Goal: Contribute content

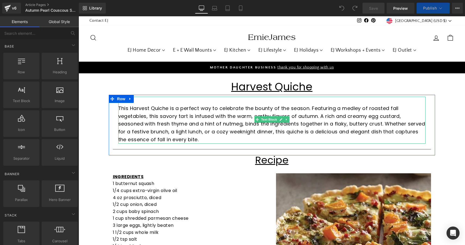
click at [266, 124] on p "This Harvest Quiche is a perfect way to celebrate the bounty of the season. Fea…" at bounding box center [271, 124] width 307 height 39
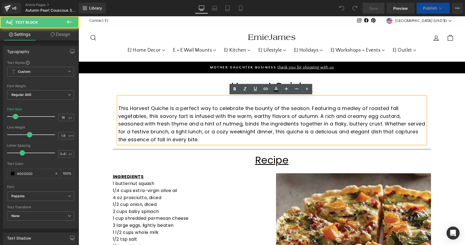
click at [234, 124] on p "This Harvest Quiche is a perfect way to celebrate the bounty of the season. Fea…" at bounding box center [271, 124] width 307 height 39
click at [219, 130] on p "This Harvest Quiche is a perfect way to celebrate the bounty of the season. Fea…" at bounding box center [271, 124] width 307 height 39
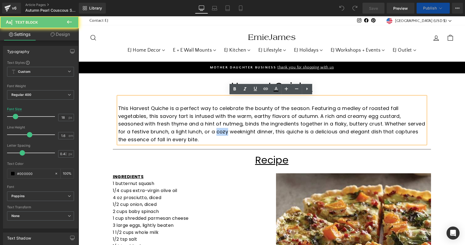
click at [219, 130] on p "This Harvest Quiche is a perfect way to celebrate the bounty of the season. Fea…" at bounding box center [271, 124] width 307 height 39
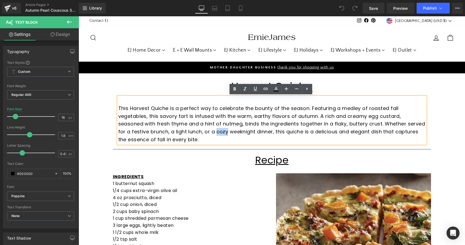
click at [206, 141] on p "This Harvest Quiche is a perfect way to celebrate the bounty of the season. Fea…" at bounding box center [271, 124] width 307 height 39
drag, startPoint x: 206, startPoint y: 141, endPoint x: 129, endPoint y: 107, distance: 84.4
click at [129, 107] on p "This Harvest Quiche is a perfect way to celebrate the bounty of the season. Fea…" at bounding box center [271, 124] width 307 height 39
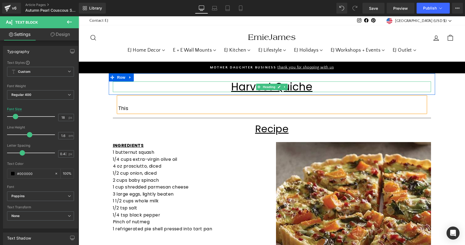
click at [247, 86] on u "Harvest Quiche" at bounding box center [271, 86] width 81 height 15
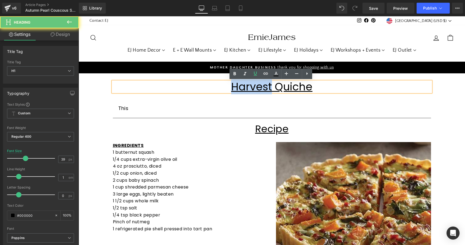
click at [247, 86] on u "Harvest Quiche" at bounding box center [271, 86] width 81 height 15
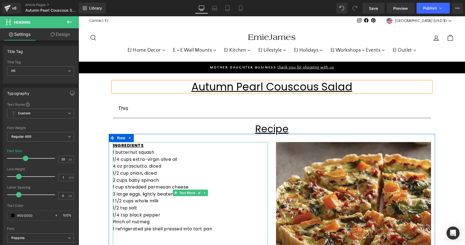
click at [147, 170] on p "1/2 cup onion, diced" at bounding box center [190, 173] width 155 height 7
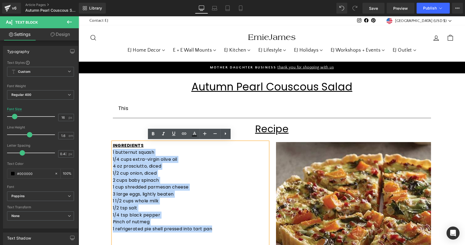
drag, startPoint x: 214, startPoint y: 227, endPoint x: 108, endPoint y: 153, distance: 129.2
click at [109, 153] on div "INGREDIENTS 1 butternut squash 1/4 cups extra-virgin olive oil 4 oz prosciutto,…" at bounding box center [190, 194] width 163 height 104
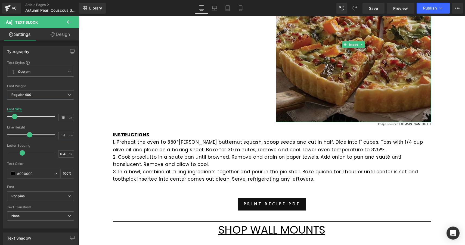
scroll to position [177, 0]
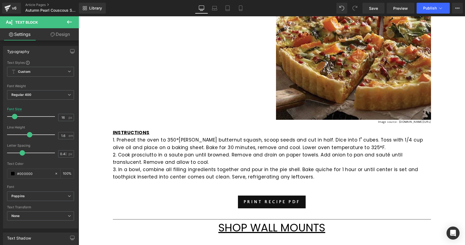
click at [261, 169] on p "3. In a bowl, combine all filling ingredients together and pour in the pie shel…" at bounding box center [272, 173] width 318 height 15
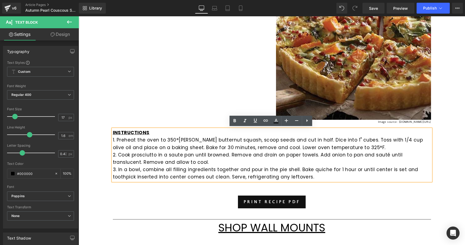
drag, startPoint x: 309, startPoint y: 175, endPoint x: 116, endPoint y: 139, distance: 195.8
click at [116, 139] on div "INSTRUCTIONS 1. Preheat the oven to 350°[PERSON_NAME] butternut squash, scoop s…" at bounding box center [272, 155] width 318 height 52
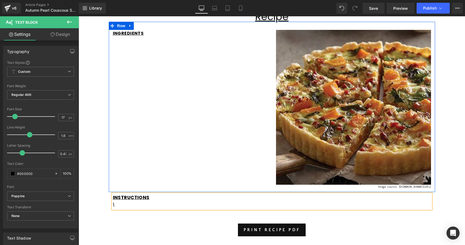
scroll to position [109, 0]
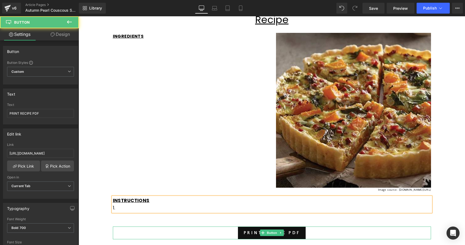
click at [221, 234] on div "PRINT RECIPE PDF" at bounding box center [272, 233] width 318 height 13
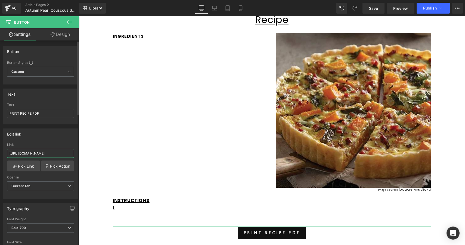
click at [55, 155] on input "[URL][DOMAIN_NAME]" at bounding box center [40, 153] width 67 height 9
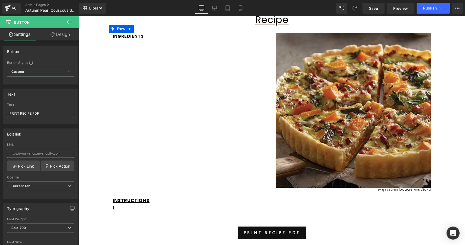
click at [138, 153] on div "INGREDIENTS Text Block Image Image source: [DOMAIN_NAME][URL] Text Block Row" at bounding box center [272, 110] width 326 height 171
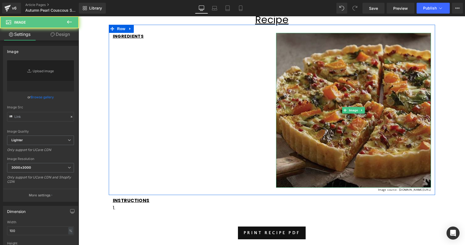
type input "[URL][DOMAIN_NAME]"
click at [321, 105] on img at bounding box center [353, 110] width 155 height 155
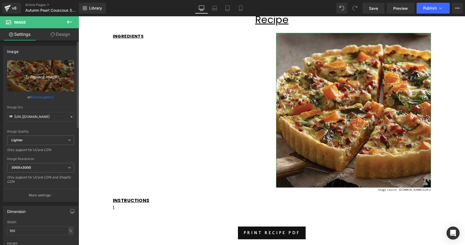
click at [37, 77] on icon "Replace Image" at bounding box center [41, 76] width 44 height 7
type input "C:\fakepath\IMG_5433-1536x2048.webp"
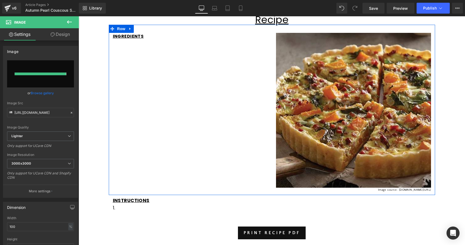
type input "[URL][DOMAIN_NAME]"
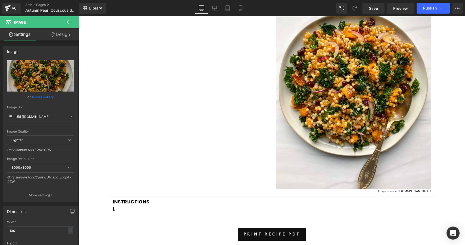
scroll to position [163, 0]
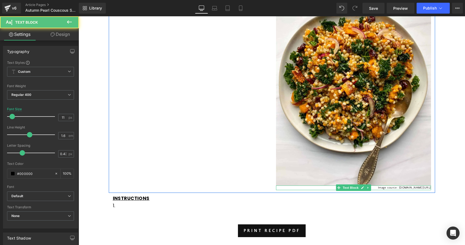
click at [390, 188] on p "Image source: [DOMAIN_NAME][URL]" at bounding box center [353, 188] width 155 height 5
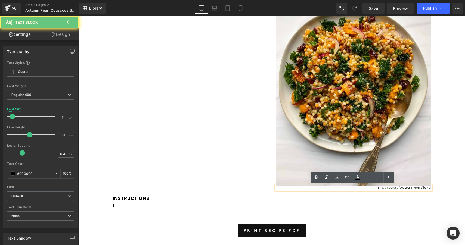
click at [390, 188] on p "Image source: [DOMAIN_NAME][URL]" at bounding box center [353, 188] width 155 height 5
click at [400, 189] on p "Image source: [DOMAIN_NAME][URL]" at bounding box center [353, 188] width 155 height 5
drag, startPoint x: 430, startPoint y: 187, endPoint x: 361, endPoint y: 187, distance: 69.6
click at [361, 187] on div "Image source: [DOMAIN_NAME][URL]" at bounding box center [353, 188] width 155 height 5
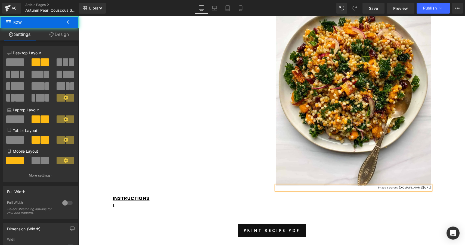
click at [236, 130] on div "INGREDIENTS Text Block Image Image source: [DOMAIN_NAME][URL] Text Block Row" at bounding box center [272, 82] width 326 height 223
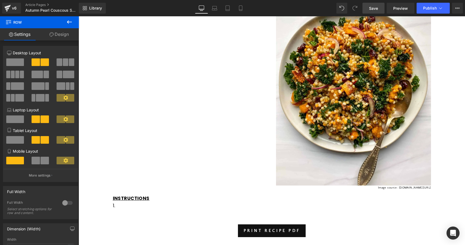
click at [373, 10] on span "Save" at bounding box center [373, 8] width 9 height 6
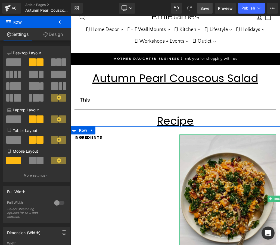
scroll to position [11, 0]
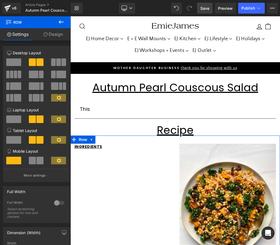
click at [100, 150] on p at bounding box center [123, 153] width 97 height 6
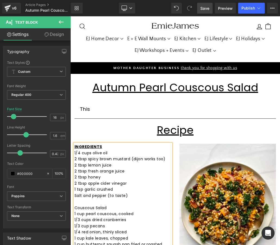
click at [138, 199] on p at bounding box center [123, 202] width 97 height 6
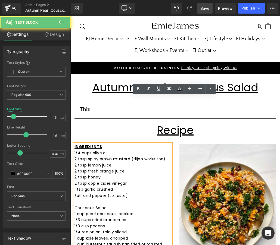
click at [106, 150] on p "1/4 cups olive oil" at bounding box center [123, 153] width 97 height 6
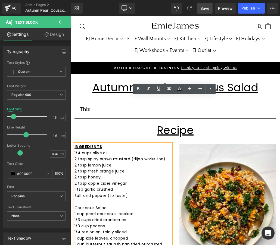
click at [105, 144] on p "INGREDIENTS" at bounding box center [123, 147] width 97 height 6
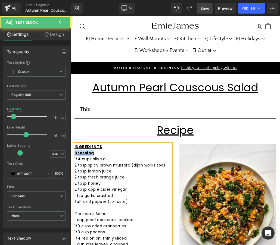
drag, startPoint x: 94, startPoint y: 106, endPoint x: 68, endPoint y: 105, distance: 26.4
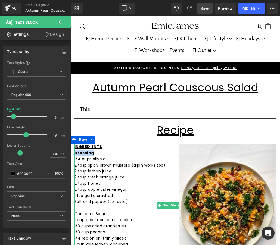
click at [90, 150] on u "Dressing" at bounding box center [84, 152] width 19 height 5
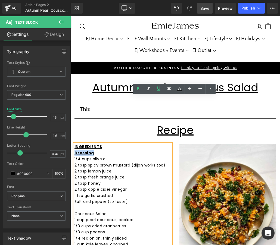
drag, startPoint x: 95, startPoint y: 107, endPoint x: 69, endPoint y: 106, distance: 26.7
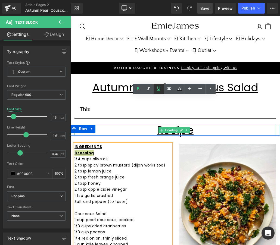
click at [160, 90] on icon at bounding box center [159, 88] width 7 height 7
click at [140, 90] on icon at bounding box center [138, 89] width 7 height 7
click at [147, 91] on icon at bounding box center [148, 89] width 7 height 7
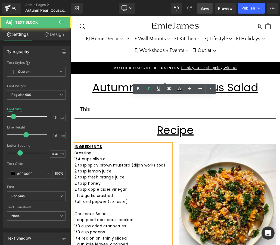
click at [91, 150] on span "Dressing" at bounding box center [83, 152] width 17 height 5
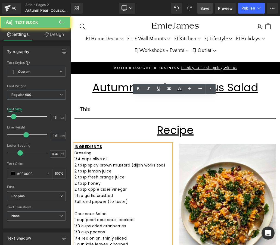
click at [91, 150] on span "Dressing" at bounding box center [83, 152] width 17 height 5
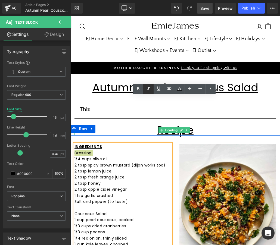
click at [150, 90] on icon at bounding box center [148, 89] width 7 height 7
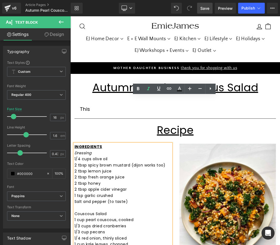
click at [145, 156] on p "1/4 cups olive oil" at bounding box center [123, 159] width 97 height 6
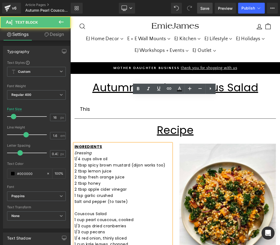
click at [147, 193] on p "1 tsp garlic crushed" at bounding box center [123, 196] width 97 height 6
drag, startPoint x: 108, startPoint y: 165, endPoint x: 68, endPoint y: 166, distance: 40.3
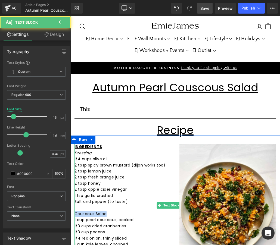
click at [94, 211] on p "Couscous Salad" at bounding box center [123, 214] width 97 height 6
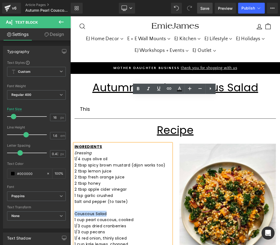
drag, startPoint x: 108, startPoint y: 165, endPoint x: 70, endPoint y: 166, distance: 37.5
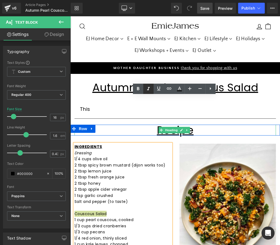
click at [150, 89] on icon at bounding box center [148, 89] width 7 height 7
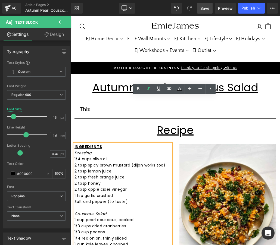
click at [164, 199] on p "Salt and pepper (to taste)" at bounding box center [123, 202] width 97 height 6
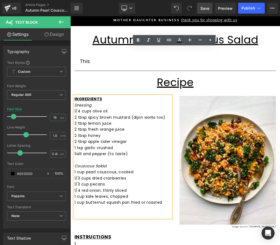
scroll to position [61, 0]
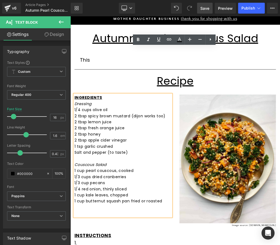
click at [171, 156] on p at bounding box center [123, 159] width 97 height 6
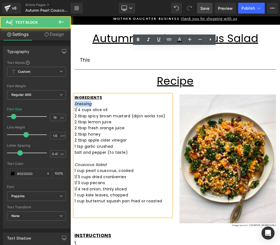
drag, startPoint x: 94, startPoint y: 55, endPoint x: 72, endPoint y: 55, distance: 22.0
click at [72, 95] on div "INGREDIENTS Dressing 1/4 cups olive oil 2 tbsp spicy brown mustard (dijon works…" at bounding box center [122, 156] width 105 height 122
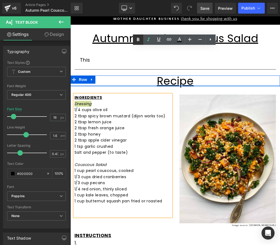
click at [142, 39] on link at bounding box center [138, 40] width 10 height 10
click at [0, 0] on icon at bounding box center [0, 0] width 0 height 0
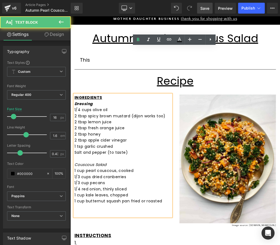
click at [85, 101] on strong "Dressing" at bounding box center [84, 103] width 18 height 5
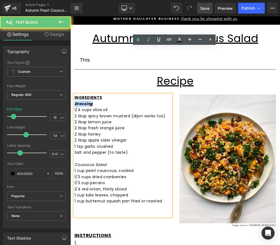
click at [85, 101] on strong "Dressing" at bounding box center [84, 103] width 18 height 5
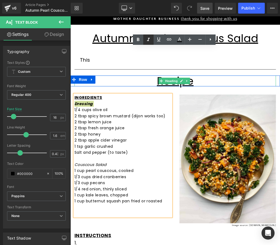
click at [149, 41] on icon at bounding box center [148, 39] width 7 height 7
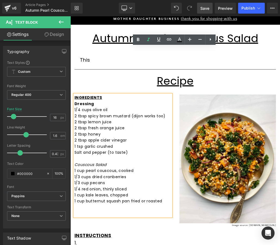
click at [133, 150] on p "Salt and pepper (to taste)" at bounding box center [123, 153] width 97 height 6
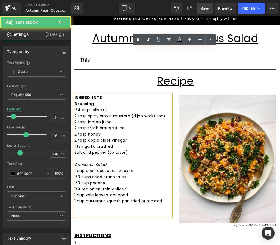
click at [101, 162] on icon "Couscous Salad" at bounding box center [91, 164] width 32 height 5
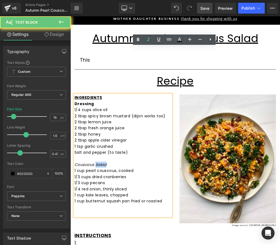
click at [101, 162] on icon "Couscous Salad" at bounding box center [91, 164] width 32 height 5
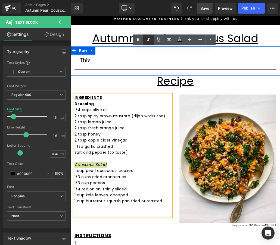
click at [146, 42] on icon at bounding box center [148, 39] width 7 height 7
click at [140, 42] on icon at bounding box center [138, 39] width 7 height 7
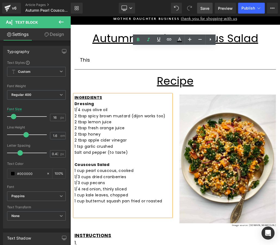
click at [171, 180] on p "1/3 cup pecans" at bounding box center [123, 183] width 97 height 6
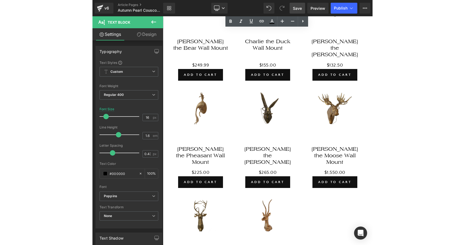
scroll to position [360, 0]
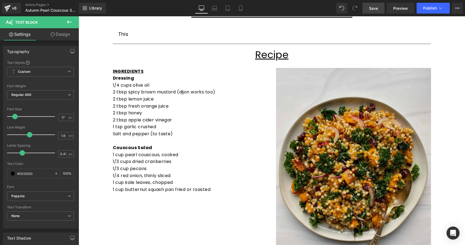
scroll to position [73, 0]
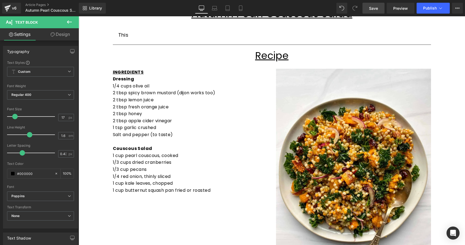
click at [373, 7] on span "Save" at bounding box center [373, 8] width 9 height 6
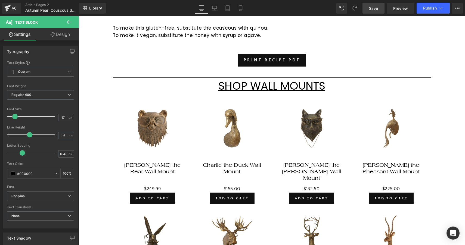
scroll to position [404, 0]
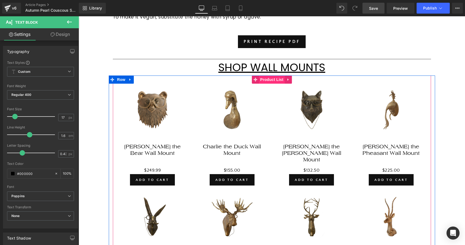
click at [274, 78] on span "Product List" at bounding box center [272, 80] width 26 height 8
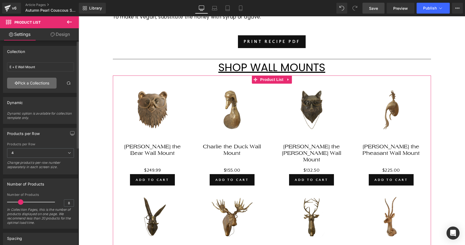
click at [50, 84] on link "Pick a Collections" at bounding box center [32, 83] width 50 height 11
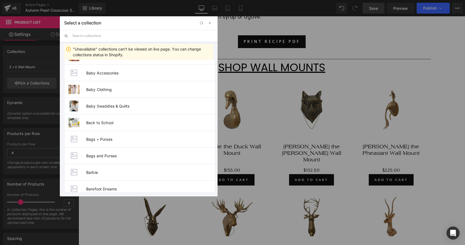
scroll to position [368, 0]
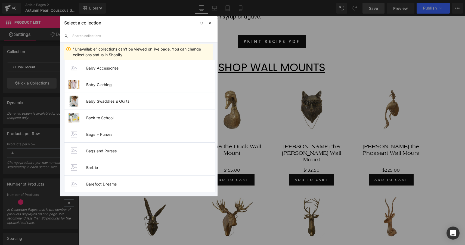
click at [211, 26] on button "button" at bounding box center [210, 23] width 7 height 7
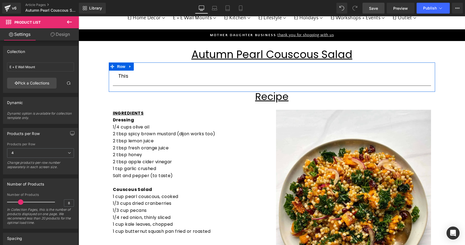
scroll to position [33, 0]
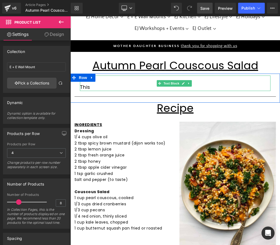
click at [161, 76] on div "This" at bounding box center [175, 84] width 191 height 16
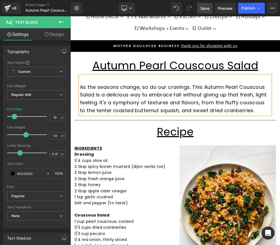
click at [166, 84] on p "As the seasons change, so do our cravings. This Autumn Pearl Couscous Salad is …" at bounding box center [175, 99] width 191 height 31
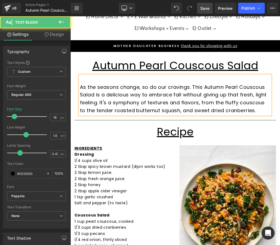
click at [124, 84] on p "As the seasons change, so do our cravings. This Autumn Pearl Couscous Salad is …" at bounding box center [175, 99] width 191 height 31
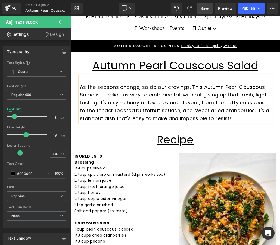
click at [188, 84] on p "As the seasons change, so do our cravings. This Autumn Pearl Couscous Salad is …" at bounding box center [175, 103] width 191 height 39
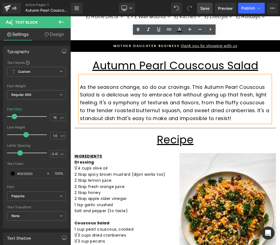
click at [105, 84] on p "As the seasons change, so do our cravings. This Autumn Pearl Couscous Salad is …" at bounding box center [175, 103] width 191 height 39
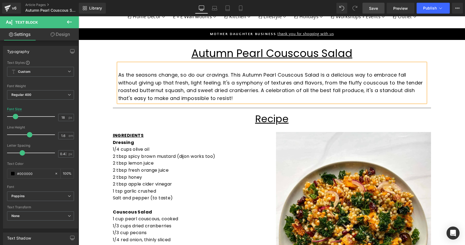
click at [373, 10] on span "Save" at bounding box center [373, 8] width 9 height 6
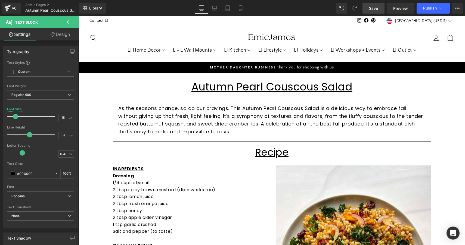
scroll to position [0, 0]
